Goal: Task Accomplishment & Management: Use online tool/utility

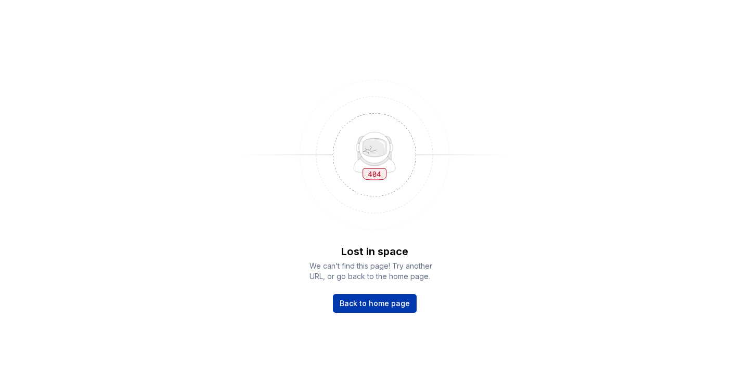
click at [367, 313] on div "Lost in space We can’t find this page! Try another URL, or go back to the home …" at bounding box center [374, 278] width 130 height 69
click at [470, 110] on img at bounding box center [374, 155] width 270 height 166
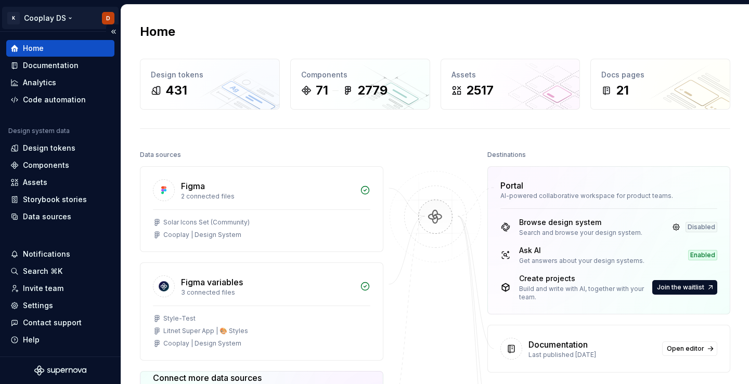
click at [56, 12] on html "K Cooplay DS D Home Documentation Analytics Code automation Design system data …" at bounding box center [374, 192] width 749 height 384
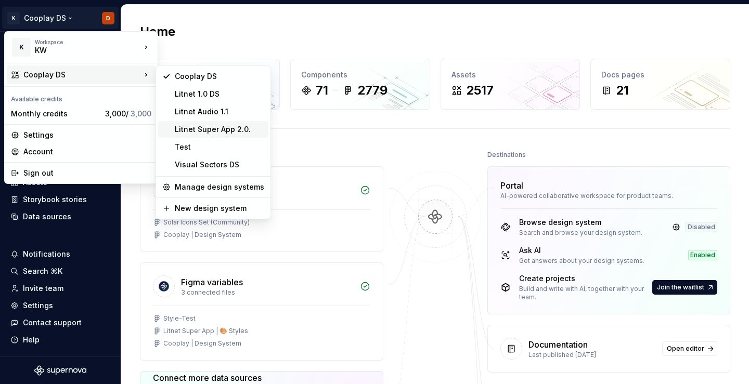
click at [221, 131] on div "Litnet Super App 2.0." at bounding box center [219, 129] width 89 height 10
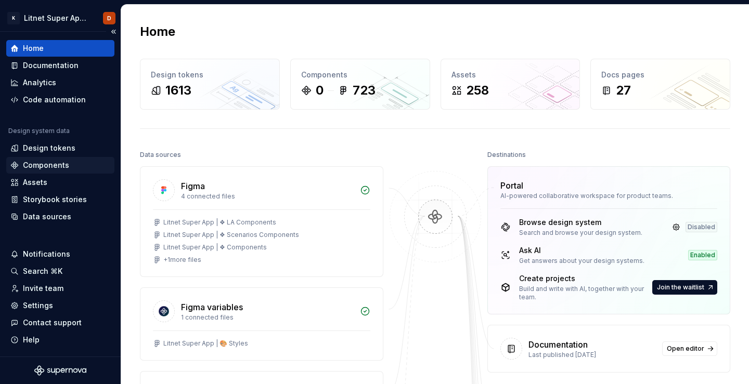
click at [38, 164] on div "Components" at bounding box center [46, 165] width 46 height 10
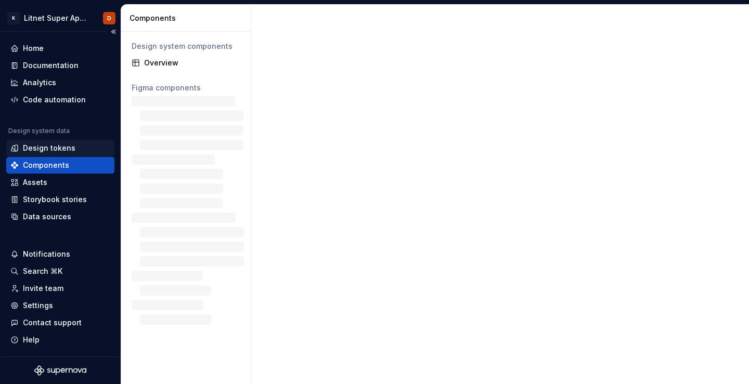
click at [46, 150] on div "Design tokens" at bounding box center [49, 148] width 53 height 10
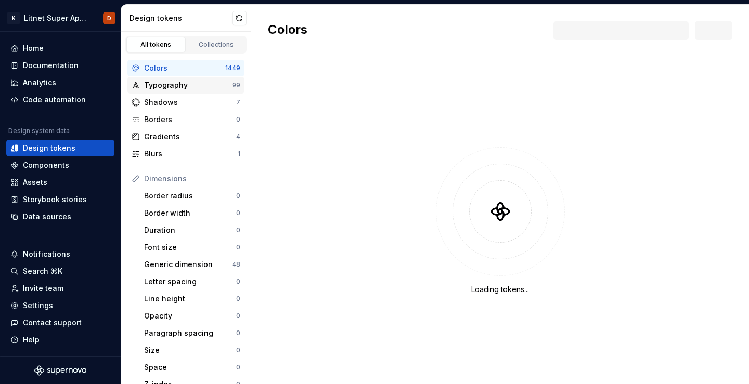
click at [190, 90] on div "Typography" at bounding box center [188, 85] width 88 height 10
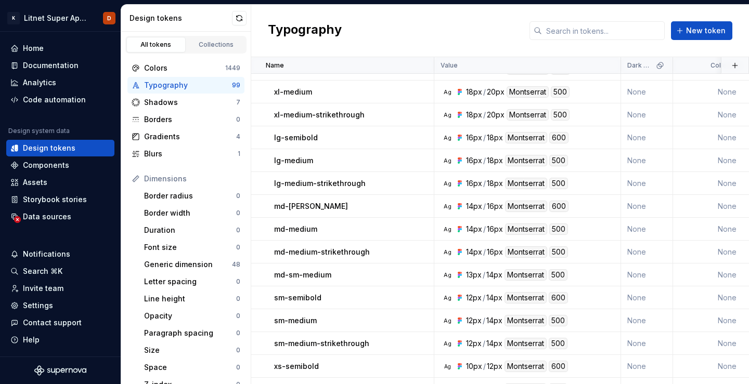
scroll to position [500, 0]
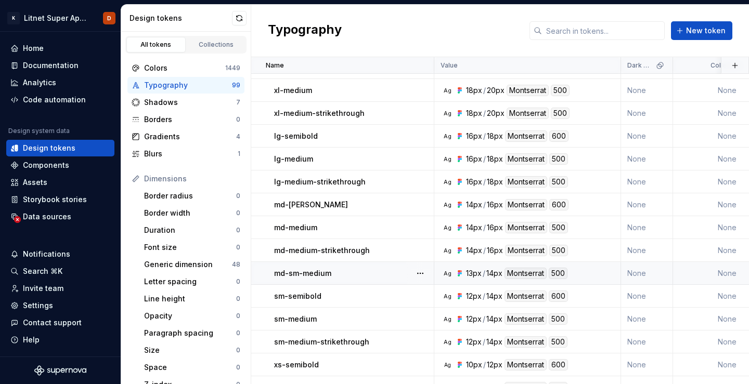
click at [330, 275] on p "md-sm-medium" at bounding box center [302, 273] width 57 height 10
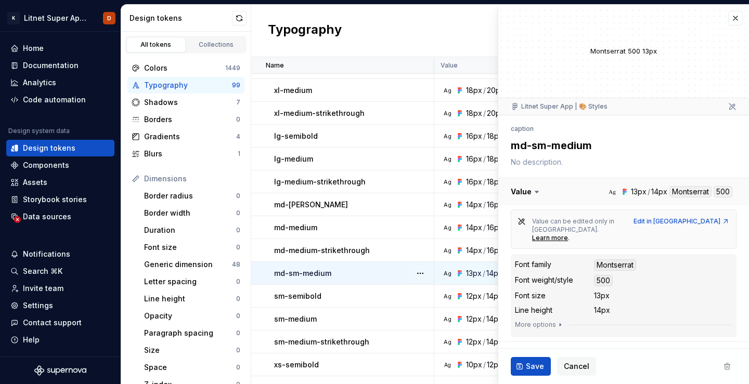
type textarea "*"
click at [736, 23] on button "button" at bounding box center [735, 18] width 15 height 15
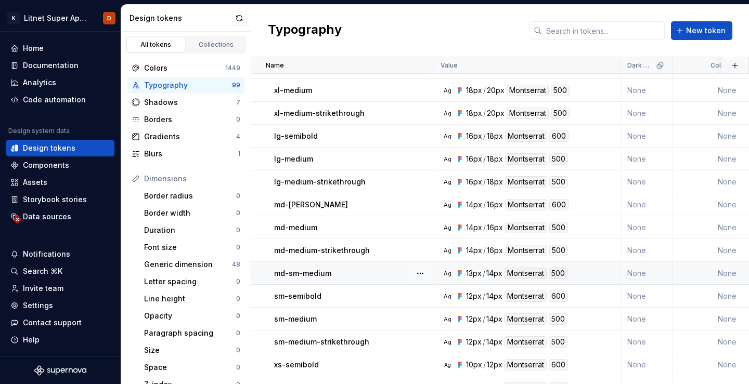
click at [509, 43] on div "Typography New token" at bounding box center [500, 31] width 498 height 53
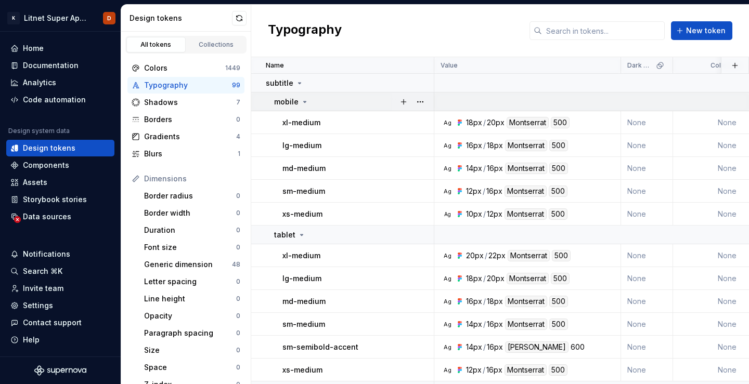
click at [305, 105] on icon at bounding box center [305, 102] width 8 height 8
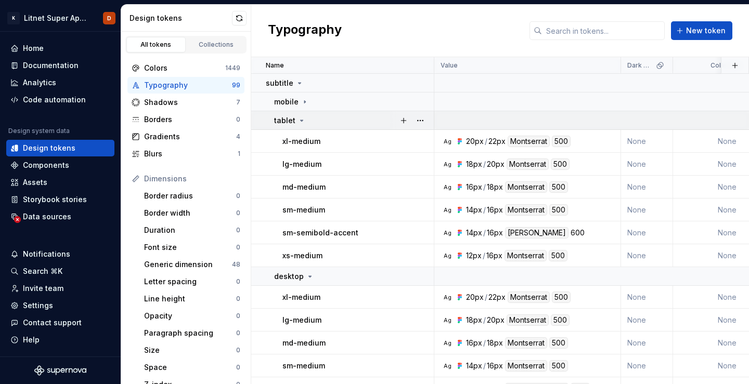
click at [303, 117] on icon at bounding box center [301, 120] width 8 height 8
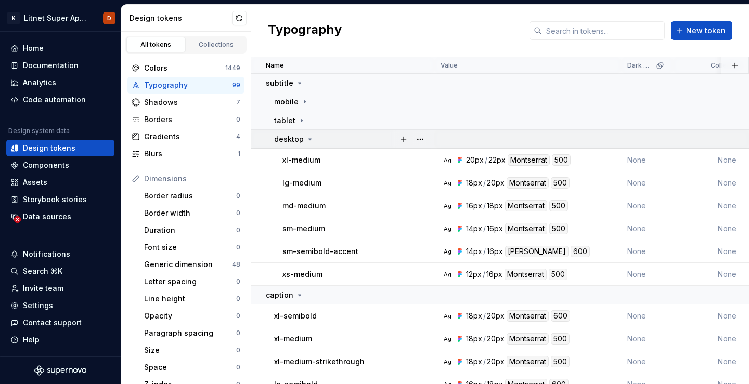
click at [306, 136] on icon at bounding box center [310, 139] width 8 height 8
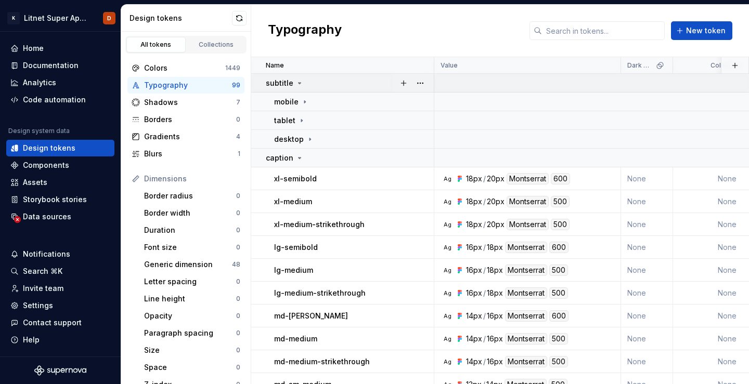
click at [298, 84] on icon at bounding box center [299, 83] width 8 height 8
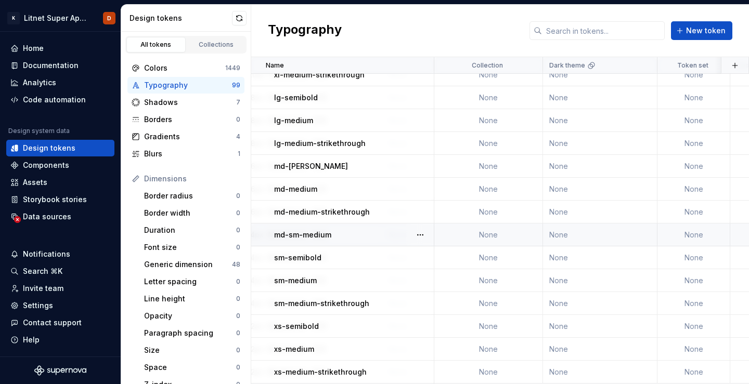
scroll to position [94, 0]
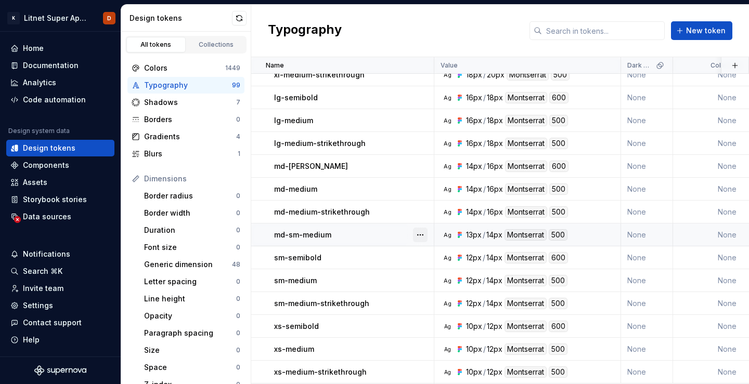
click at [419, 239] on button "button" at bounding box center [420, 235] width 15 height 15
click at [370, 236] on html "K Litnet Super App 2.0. D Home Documentation Analytics Code automation Design s…" at bounding box center [374, 192] width 749 height 384
click at [240, 21] on button "button" at bounding box center [239, 18] width 15 height 15
click at [243, 19] on button "button" at bounding box center [239, 18] width 15 height 15
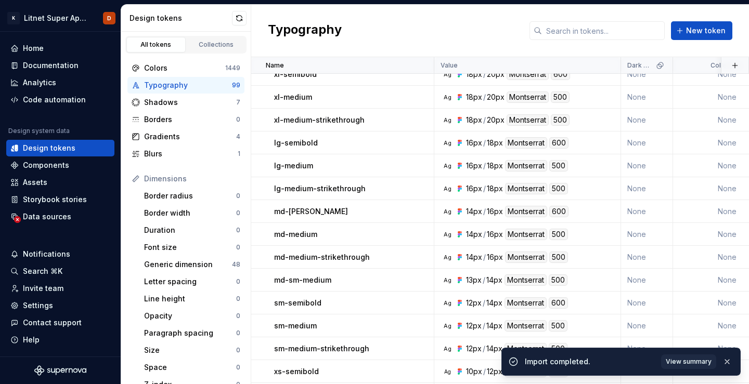
scroll to position [26, 0]
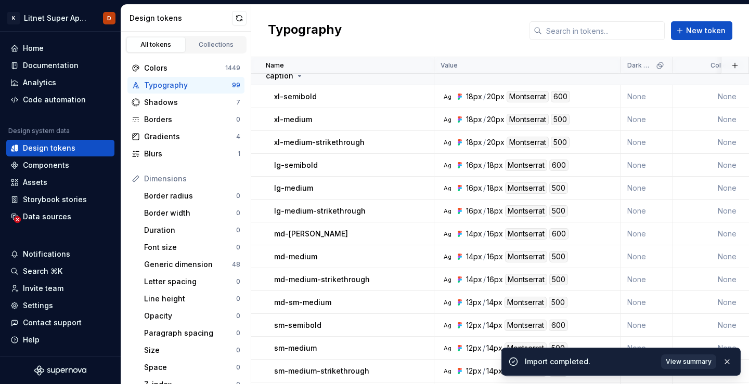
click at [686, 357] on button "View summary" at bounding box center [688, 362] width 55 height 15
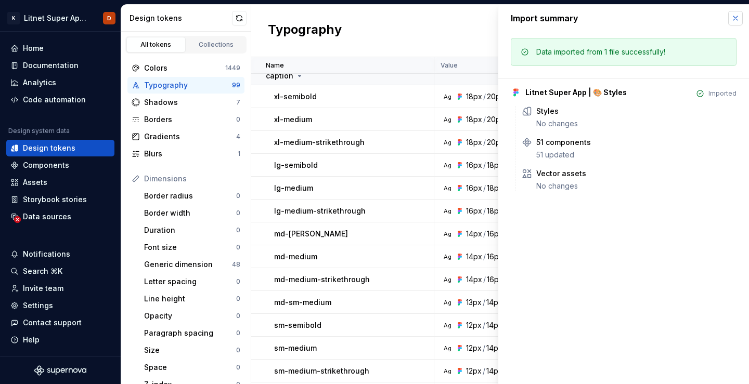
click at [735, 19] on button "button" at bounding box center [735, 18] width 15 height 15
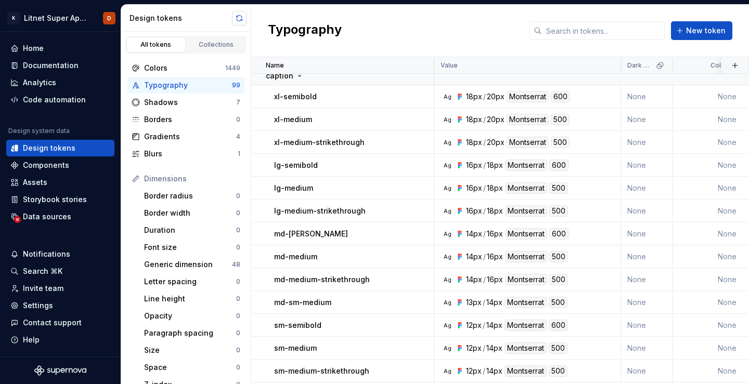
click at [239, 18] on button "button" at bounding box center [239, 18] width 15 height 15
click at [235, 19] on button "button" at bounding box center [239, 18] width 15 height 15
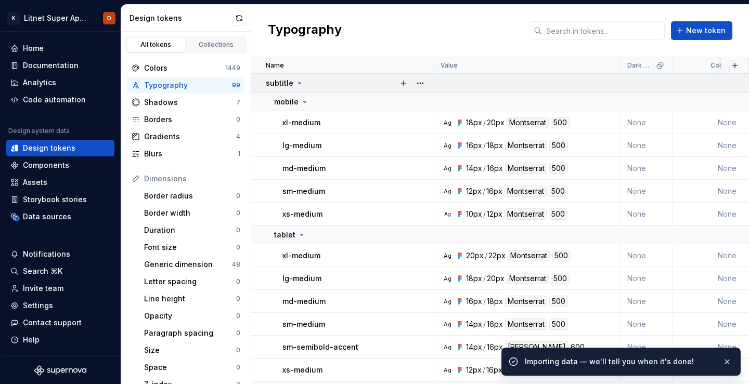
click at [298, 84] on icon at bounding box center [299, 83] width 8 height 8
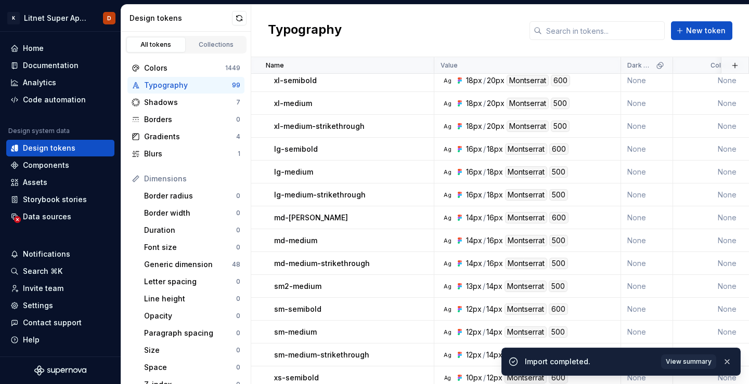
scroll to position [43, 0]
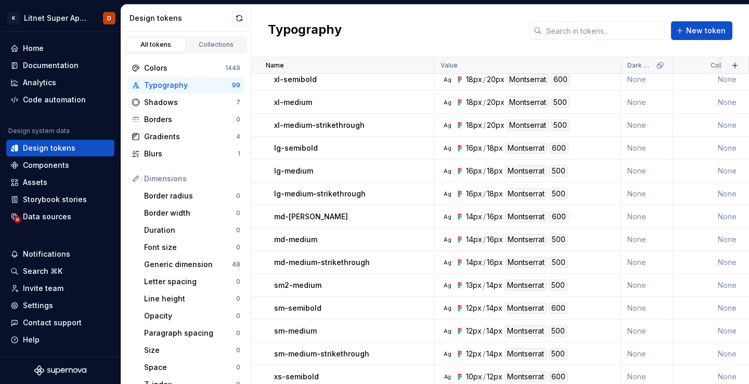
click at [525, 32] on div "Typography New token" at bounding box center [500, 31] width 498 height 53
click at [541, 32] on icon at bounding box center [538, 31] width 6 height 6
click at [497, 29] on div "Typography New token" at bounding box center [500, 31] width 498 height 53
